Goal: Task Accomplishment & Management: Use online tool/utility

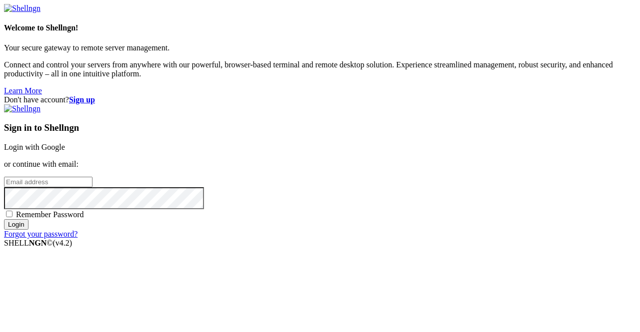
click at [92, 177] on input "email" at bounding box center [48, 182] width 88 height 10
type input "[EMAIL_ADDRESS][DOMAIN_NAME]"
click at [28, 230] on input "Login" at bounding box center [16, 224] width 24 height 10
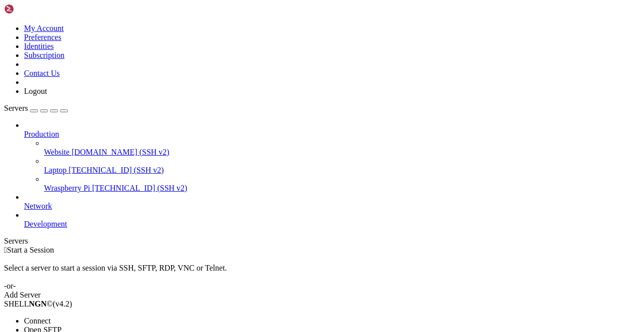
click at [50, 317] on span "Connect" at bounding box center [37, 321] width 26 height 8
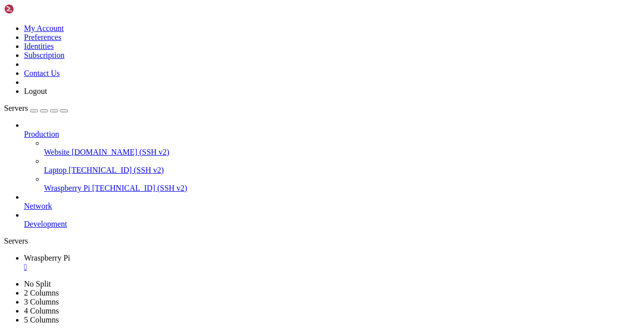
scroll to position [4, 1]
drag, startPoint x: 95, startPoint y: 622, endPoint x: 131, endPoint y: 694, distance: 80.0
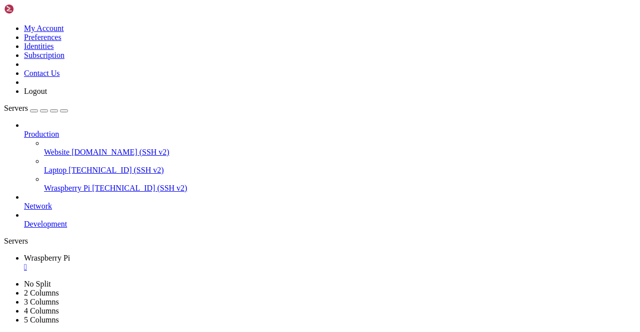
click at [195, 263] on div "" at bounding box center [330, 267] width 612 height 9
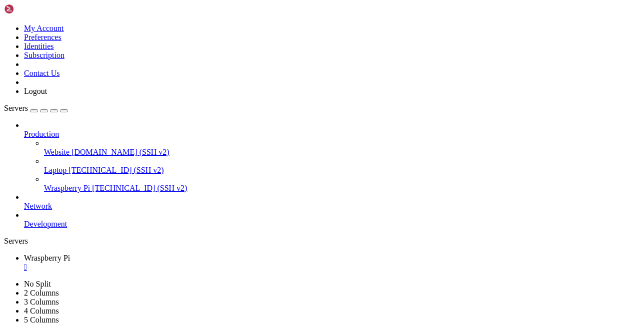
drag, startPoint x: 155, startPoint y: 35, endPoint x: 198, endPoint y: 35, distance: 43.5
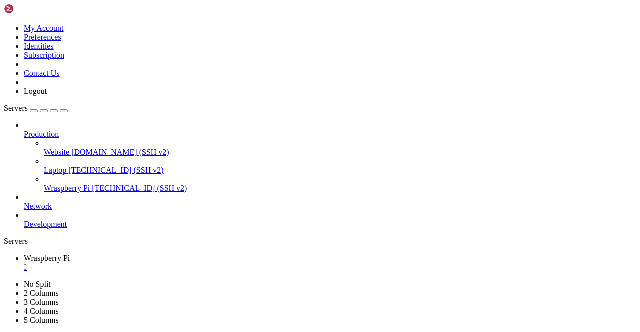
click at [279, 281] on div "" at bounding box center [330, 285] width 612 height 9
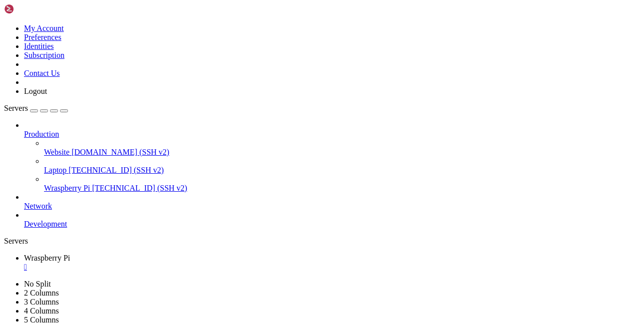
drag, startPoint x: 156, startPoint y: 34, endPoint x: 263, endPoint y: 34, distance: 107.0
type input "/home/wilco"
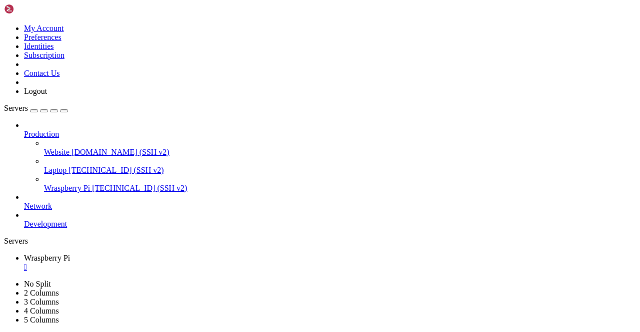
drag, startPoint x: 181, startPoint y: 156, endPoint x: 127, endPoint y: 2, distance: 163.3
type textarea "[Interface]"
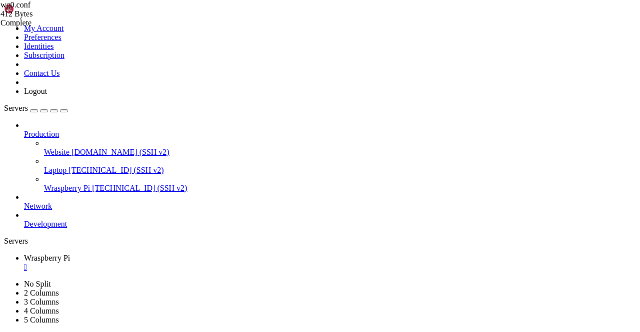
drag, startPoint x: 186, startPoint y: 161, endPoint x: 140, endPoint y: 36, distance: 132.7
type textarea "[Interface]"
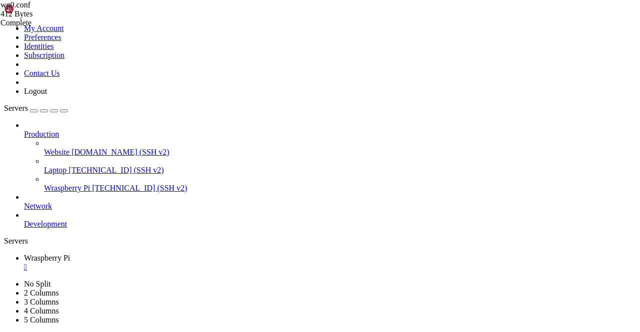
drag, startPoint x: 278, startPoint y: 99, endPoint x: 138, endPoint y: 80, distance: 141.2
drag, startPoint x: 168, startPoint y: 78, endPoint x: 286, endPoint y: 78, distance: 118.5
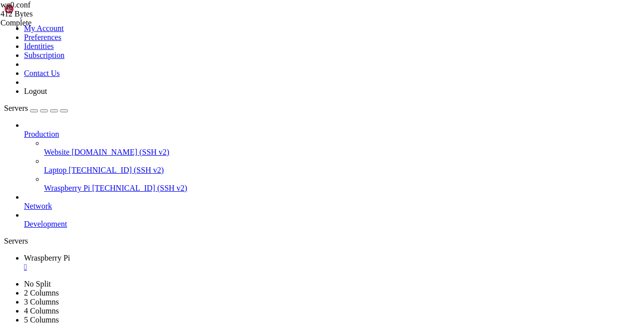
drag, startPoint x: 282, startPoint y: 78, endPoint x: 176, endPoint y: 79, distance: 105.5
drag, startPoint x: 277, startPoint y: 78, endPoint x: 332, endPoint y: 72, distance: 55.3
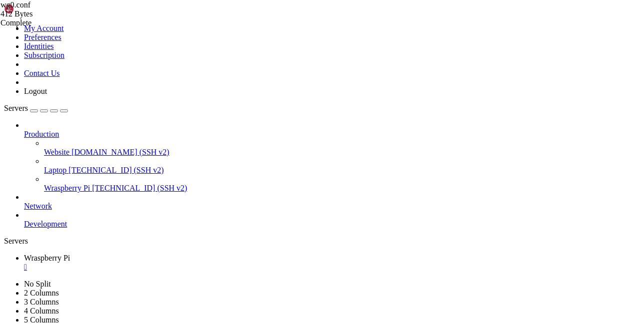
drag, startPoint x: 282, startPoint y: 91, endPoint x: 352, endPoint y: 84, distance: 70.3
drag, startPoint x: 216, startPoint y: 157, endPoint x: 100, endPoint y: -22, distance: 213.0
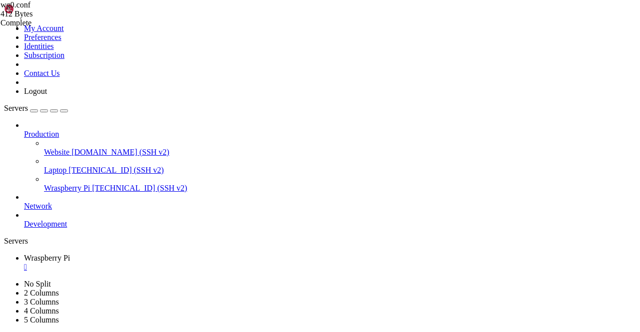
type textarea "[Interface]"
type textarea "AllowedIPs = [URL]"
drag, startPoint x: 212, startPoint y: 66, endPoint x: 139, endPoint y: 45, distance: 76.6
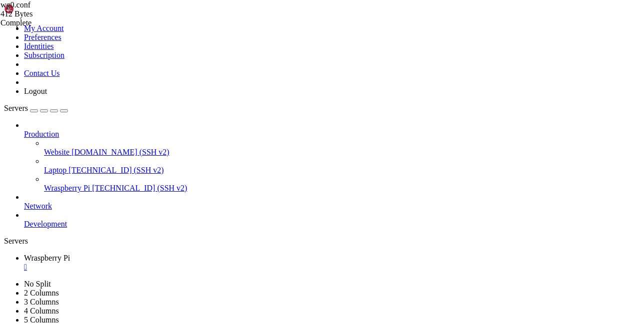
paste textarea "ListenPort = 51820"
type textarea "ListenPort = 51820"
drag, startPoint x: 171, startPoint y: 62, endPoint x: 199, endPoint y: 147, distance: 89.5
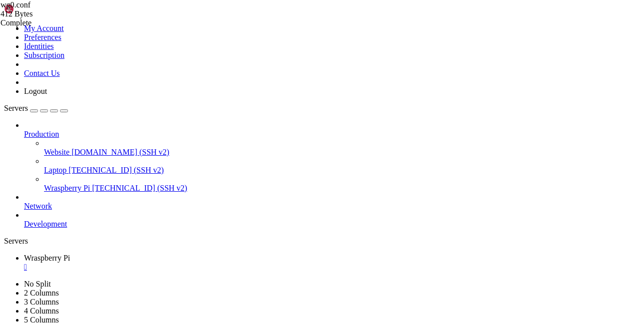
type textarea "AllowedIPs = [URL]"
drag, startPoint x: 176, startPoint y: 71, endPoint x: 320, endPoint y: 67, distance: 144.5
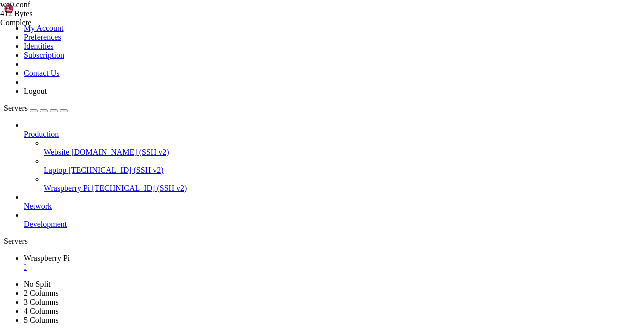
drag, startPoint x: 353, startPoint y: 78, endPoint x: 134, endPoint y: 71, distance: 219.1
paste textarea
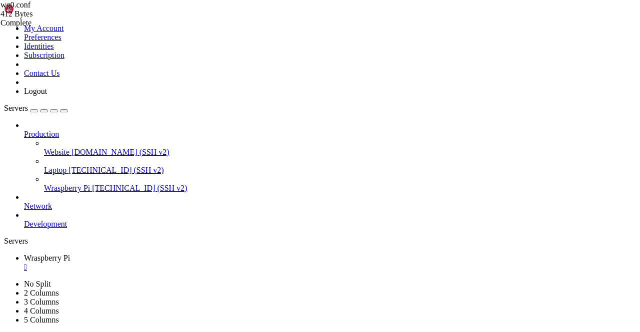
type textarea "PrivateKey = [ENCRYPTION_KEY]"
drag, startPoint x: 276, startPoint y: 79, endPoint x: 176, endPoint y: 78, distance: 100.0
type textarea "PostUp = iptables -t nat -A POSTROUTING -o eth0 -j MASQUERADE"
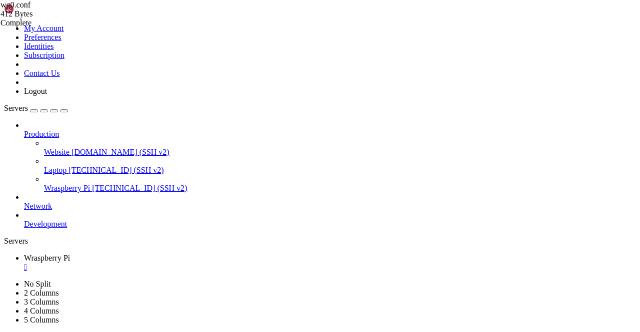
drag, startPoint x: 227, startPoint y: 107, endPoint x: 120, endPoint y: 108, distance: 107.0
type textarea "AllowedIPs = [URL]"
paste textarea
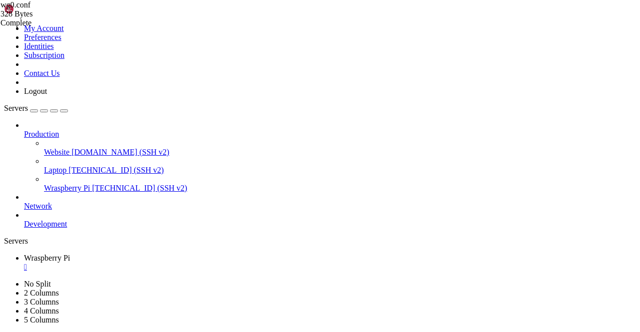
drag, startPoint x: 511, startPoint y: 314, endPoint x: 508, endPoint y: 322, distance: 7.9
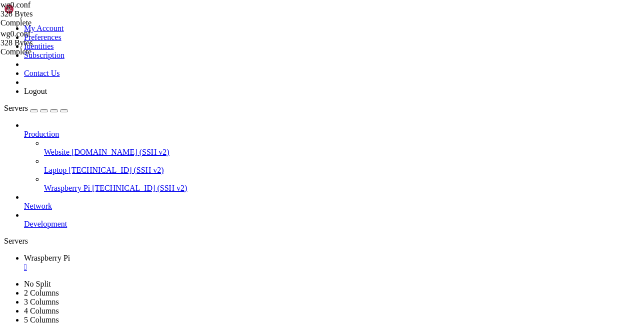
click at [198, 263] on div "" at bounding box center [330, 267] width 612 height 9
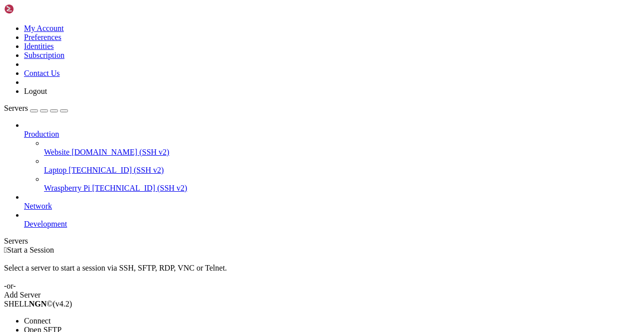
click at [50, 317] on span "Connect" at bounding box center [37, 321] width 26 height 8
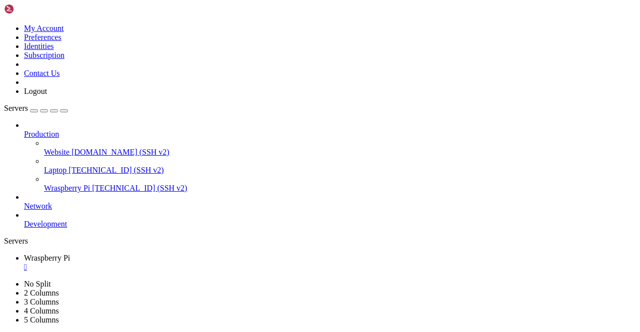
scroll to position [0, 0]
click at [197, 263] on div "" at bounding box center [330, 267] width 612 height 9
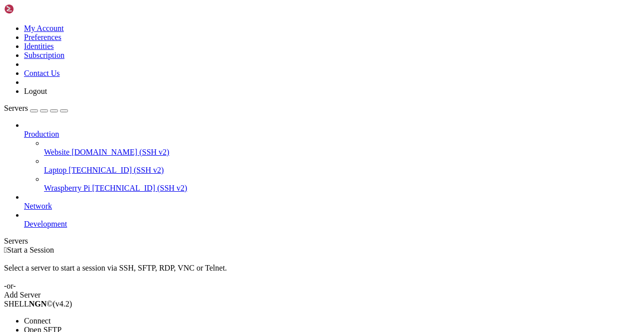
click at [50, 317] on span "Connect" at bounding box center [37, 321] width 26 height 8
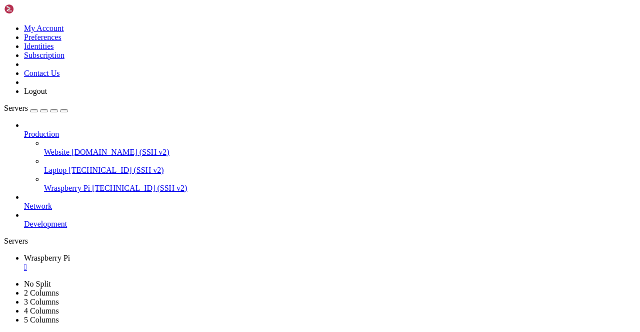
click at [195, 263] on div "" at bounding box center [330, 267] width 612 height 9
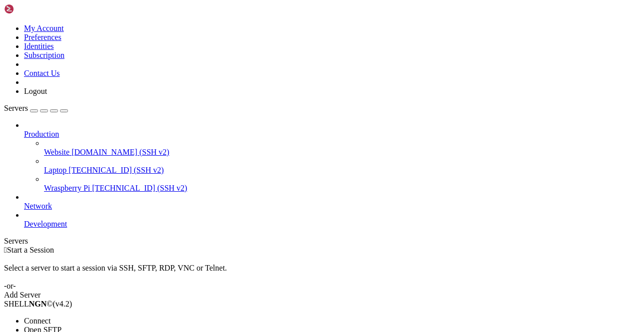
click at [50, 317] on span "Connect" at bounding box center [37, 321] width 26 height 8
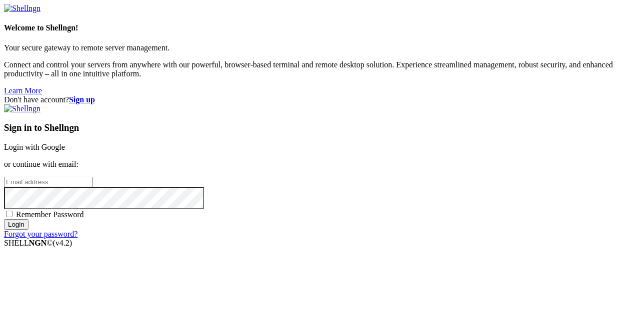
click at [106, 78] on p "Connect and control your servers from anywhere with our powerful, browser-based…" at bounding box center [320, 69] width 632 height 18
click at [92, 177] on input "email" at bounding box center [48, 182] width 88 height 10
type input "[EMAIL_ADDRESS][DOMAIN_NAME]"
click at [28, 230] on input "Login" at bounding box center [16, 224] width 24 height 10
